Goal: Task Accomplishment & Management: Manage account settings

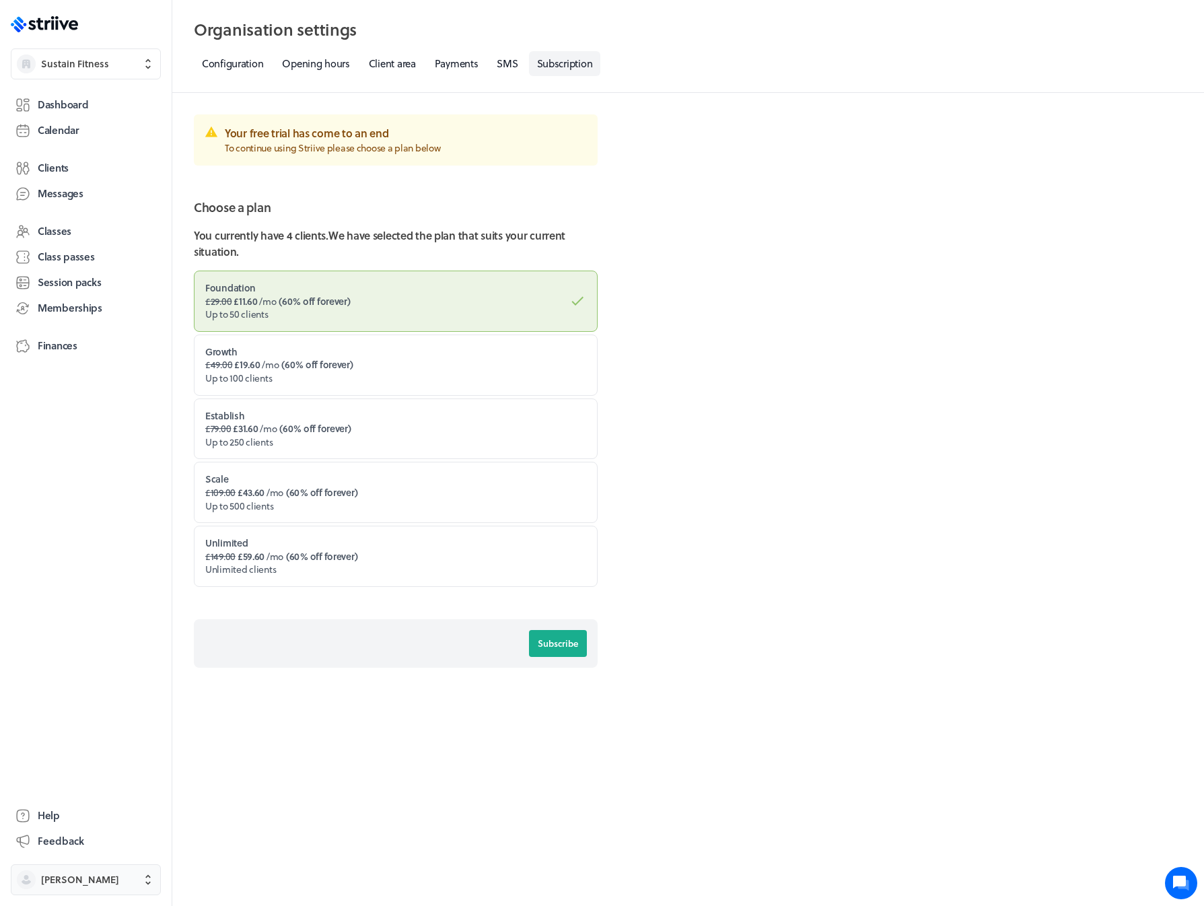
click at [94, 880] on span "Jess Williams" at bounding box center [80, 879] width 78 height 13
click at [82, 870] on button "Sign out" at bounding box center [85, 869] width 139 height 22
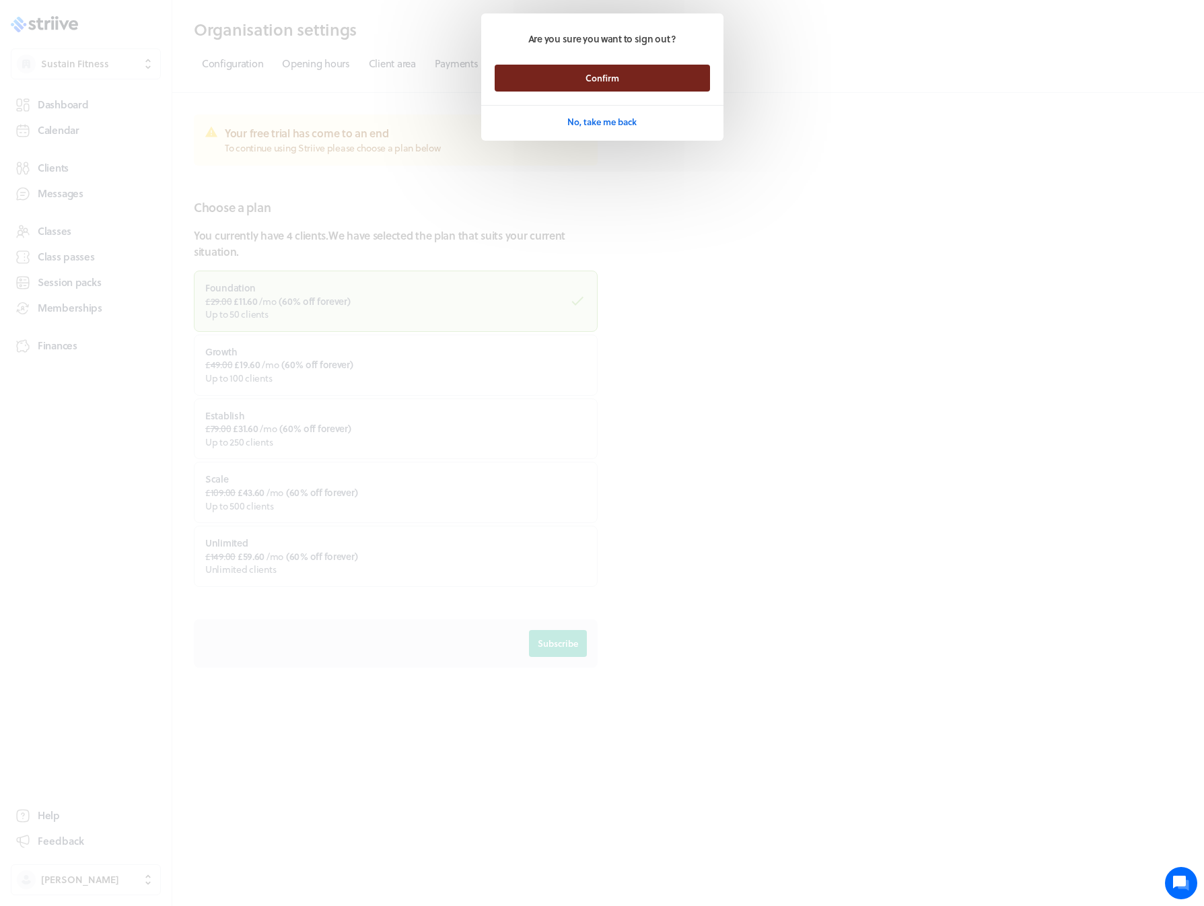
click at [573, 81] on button "Confirm" at bounding box center [601, 78] width 215 height 27
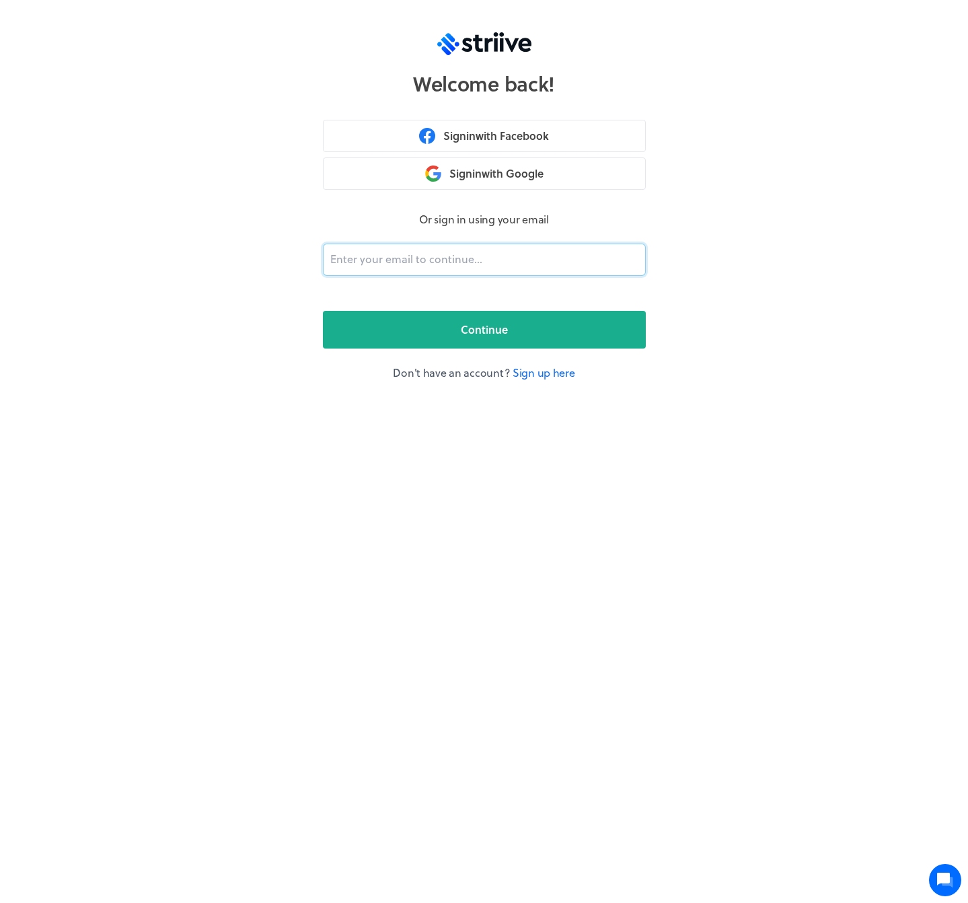
click at [470, 255] on input "email" at bounding box center [484, 260] width 323 height 32
type input "adam@striive.co"
